Goal: Transaction & Acquisition: Obtain resource

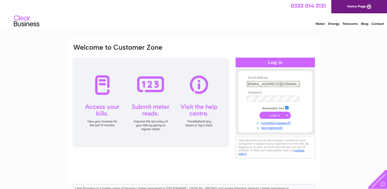
scroll to position [0, 1]
type input "stevenrussell@drlabelling.co.uk"
click at [260, 111] on input "submit" at bounding box center [275, 114] width 31 height 7
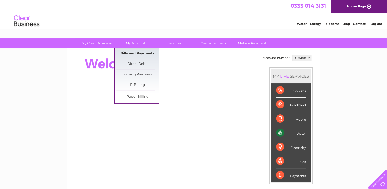
click at [137, 53] on link "Bills and Payments" at bounding box center [137, 53] width 42 height 10
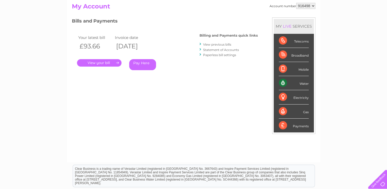
scroll to position [26, 0]
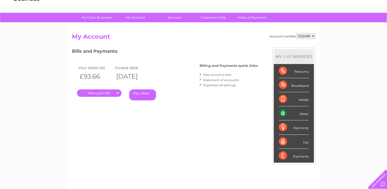
click at [214, 74] on link "View previous bills" at bounding box center [217, 75] width 28 height 4
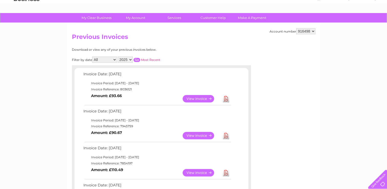
scroll to position [26, 0]
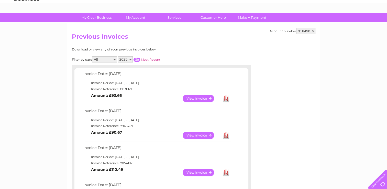
click at [209, 135] on link "View" at bounding box center [202, 135] width 38 height 7
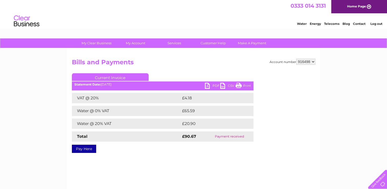
click at [214, 84] on link "PDF" at bounding box center [212, 86] width 15 height 7
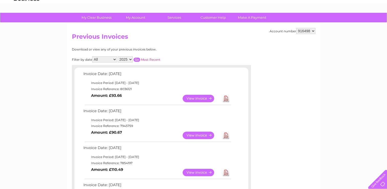
click at [203, 98] on link "View" at bounding box center [202, 98] width 38 height 7
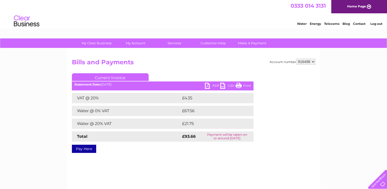
click at [209, 87] on link "PDF" at bounding box center [212, 86] width 15 height 7
click at [378, 23] on link "Log out" at bounding box center [376, 24] width 12 height 4
